Goal: Transaction & Acquisition: Purchase product/service

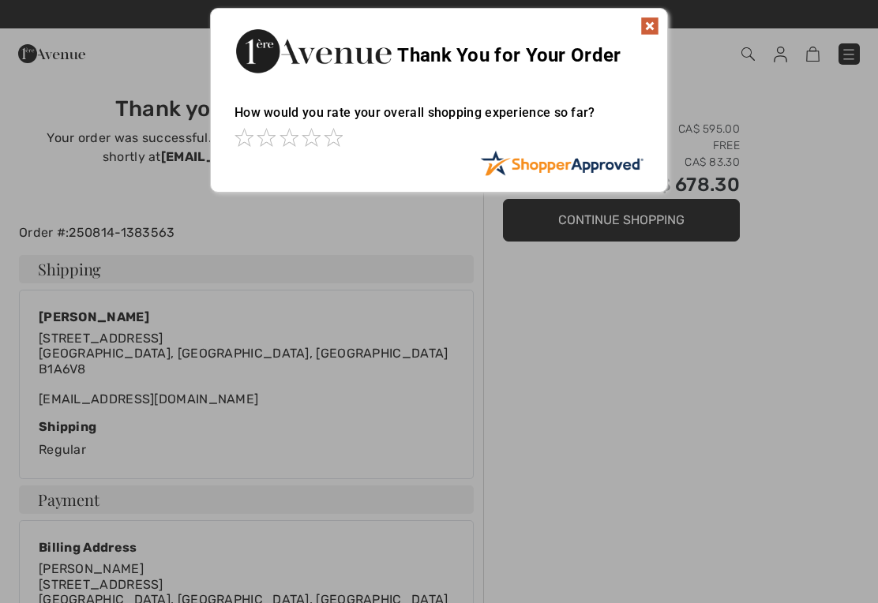
click at [654, 24] on img at bounding box center [649, 26] width 19 height 19
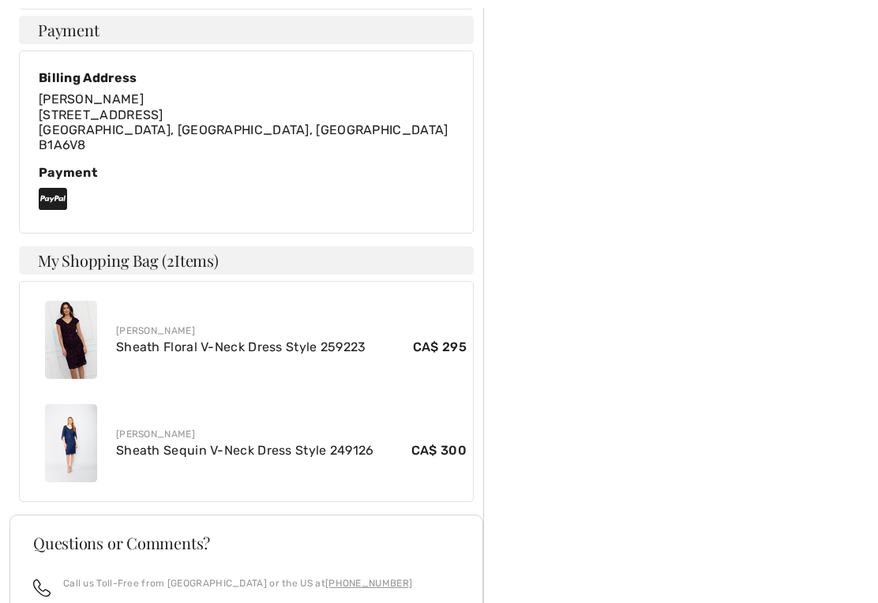
scroll to position [470, 0]
click at [62, 342] on img at bounding box center [71, 340] width 52 height 78
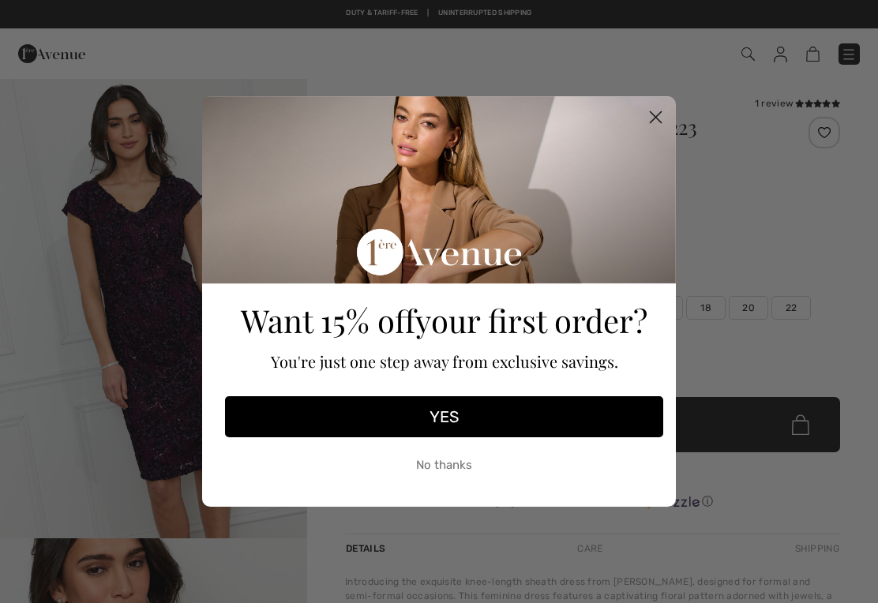
checkbox input "true"
click at [659, 117] on circle "Close dialog" at bounding box center [655, 117] width 26 height 26
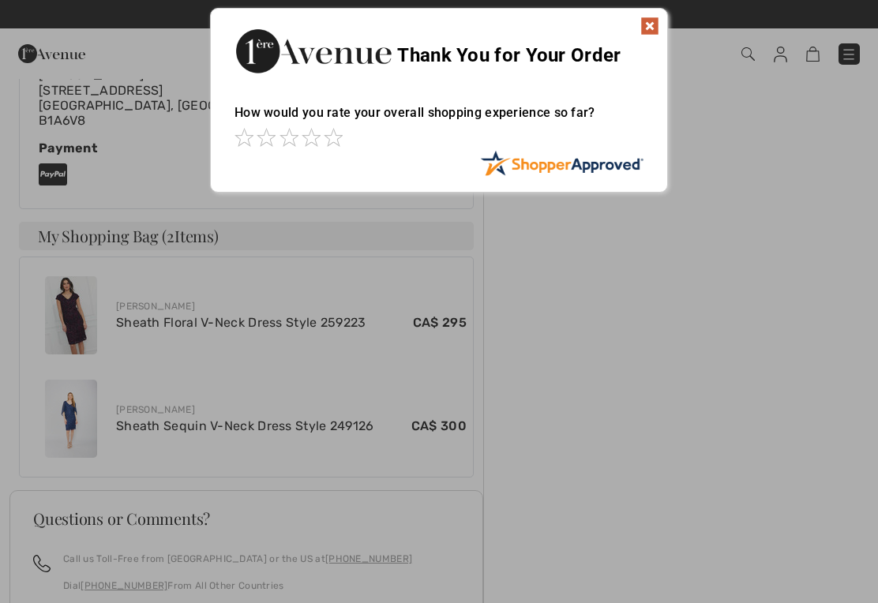
click at [70, 413] on div at bounding box center [439, 301] width 878 height 603
click at [656, 24] on img at bounding box center [649, 26] width 19 height 19
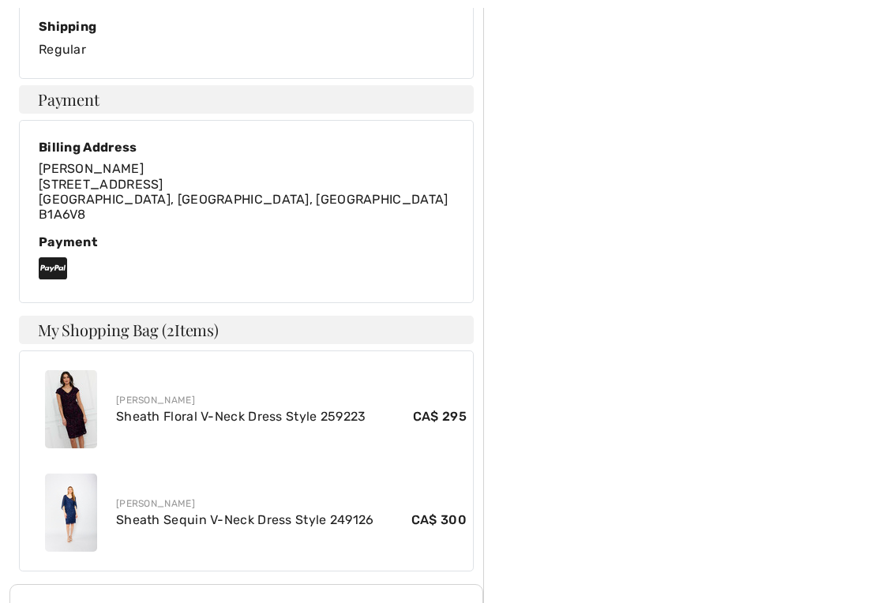
scroll to position [402, 0]
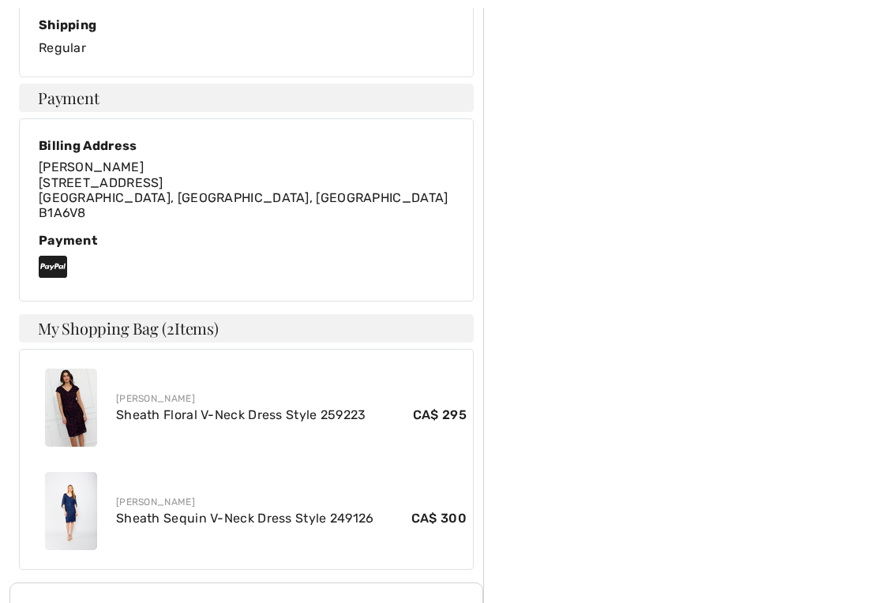
click at [174, 413] on link "Sheath Floral V-Neck Dress Style 259223" at bounding box center [241, 414] width 250 height 15
